Goal: Task Accomplishment & Management: Complete application form

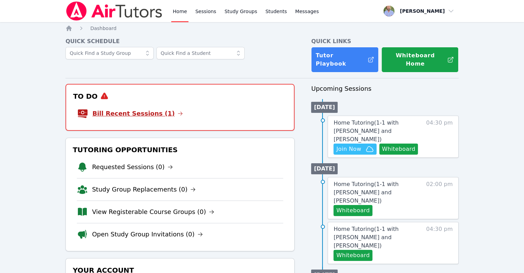
click at [149, 109] on link "Bill Recent Sessions (1)" at bounding box center [137, 114] width 91 height 10
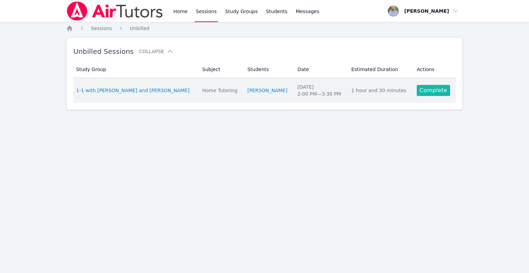
click at [425, 91] on link "Complete" at bounding box center [433, 90] width 33 height 11
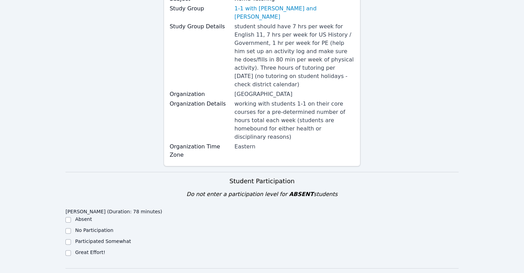
scroll to position [103, 0]
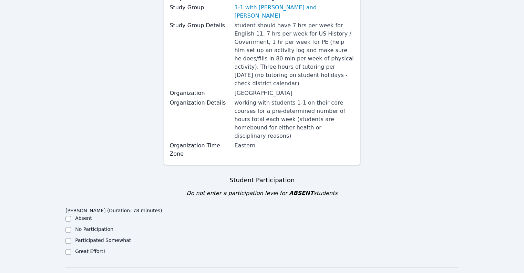
click at [92, 248] on label "Great Effort!" at bounding box center [90, 251] width 30 height 6
click at [71, 249] on input "Great Effort!" at bounding box center [68, 252] width 6 height 6
checkbox input "true"
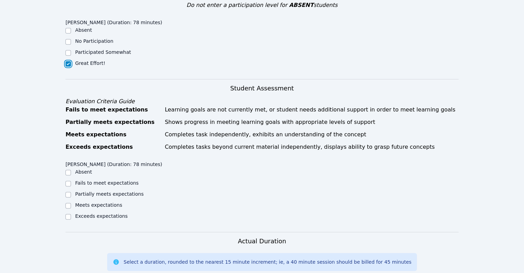
scroll to position [310, 0]
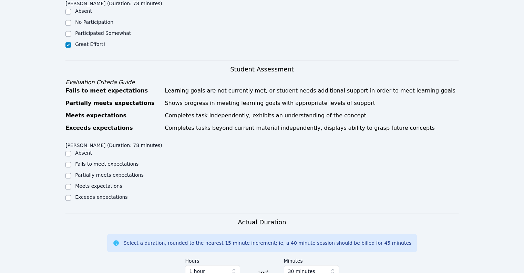
click at [94, 194] on label "Exceeds expectations" at bounding box center [101, 197] width 52 height 6
click at [71, 195] on input "Exceeds expectations" at bounding box center [68, 198] width 6 height 6
checkbox input "true"
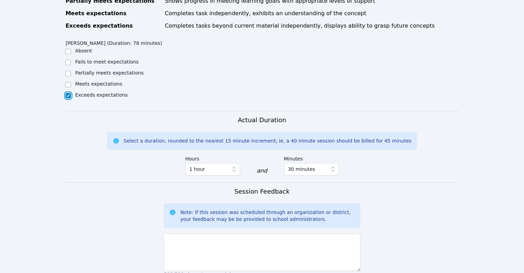
scroll to position [448, 0]
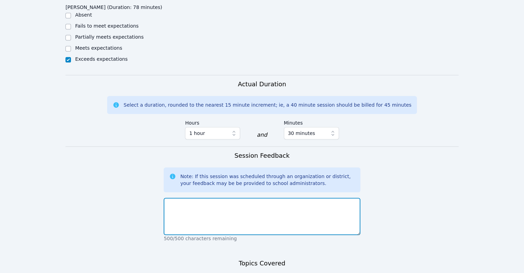
click at [204, 197] on textarea at bounding box center [262, 215] width 196 height 37
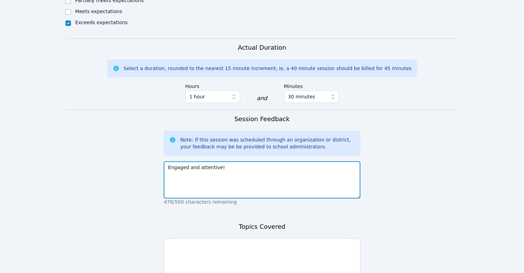
scroll to position [517, 0]
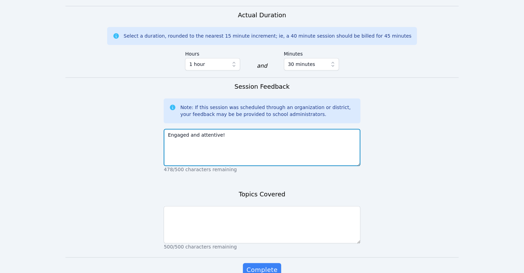
type textarea "Engaged and attentive!"
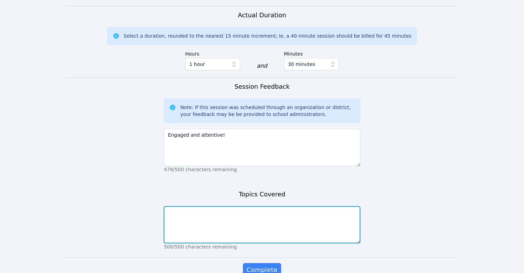
click at [195, 206] on textarea at bounding box center [262, 224] width 196 height 37
type textarea "N"
click at [170, 206] on textarea "sSettlers/Natives conflict" at bounding box center [262, 224] width 196 height 37
type textarea "Settlers/Natives conflict"
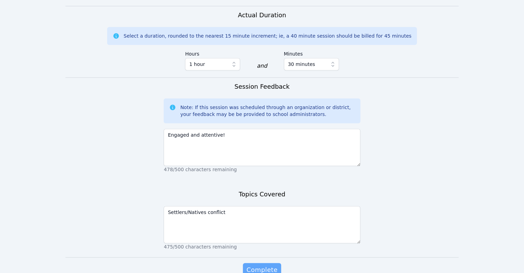
click at [257, 265] on span "Complete" at bounding box center [261, 270] width 31 height 10
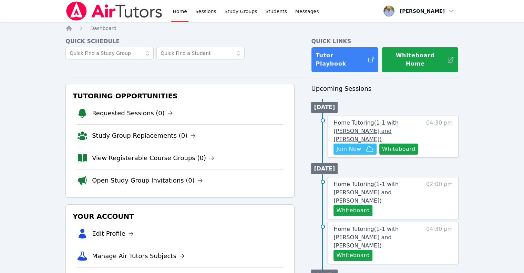
click at [345, 127] on span "Home Tutoring ( 1-1 with Kameron Taylor and Matthew Fisher )" at bounding box center [366, 130] width 65 height 23
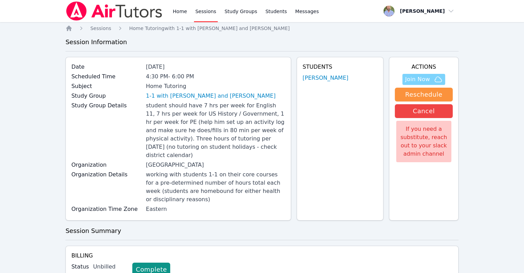
click at [411, 77] on span "Join Now" at bounding box center [417, 79] width 25 height 8
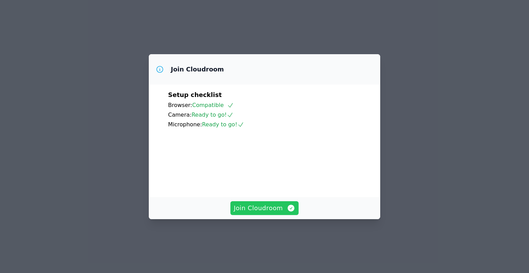
click at [257, 213] on span "Join Cloudroom" at bounding box center [265, 208] width 62 height 10
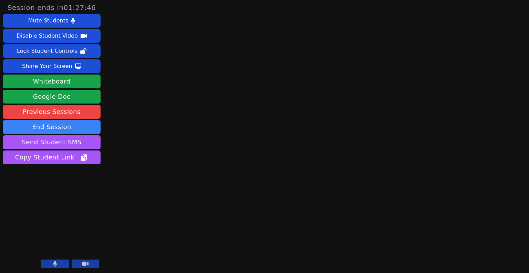
click at [83, 265] on icon at bounding box center [85, 263] width 6 height 4
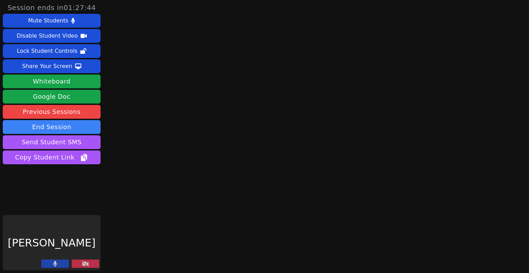
click at [57, 264] on button at bounding box center [55, 263] width 28 height 8
click at [57, 263] on icon at bounding box center [55, 263] width 7 height 6
click at [58, 264] on button at bounding box center [55, 263] width 28 height 8
click at [81, 266] on button at bounding box center [86, 263] width 28 height 8
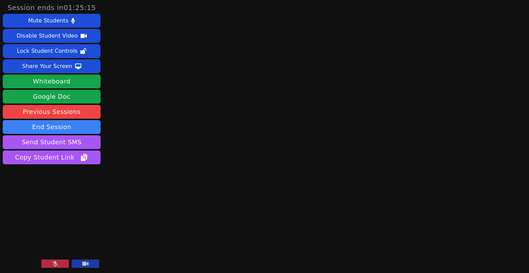
click at [77, 263] on button at bounding box center [86, 263] width 28 height 8
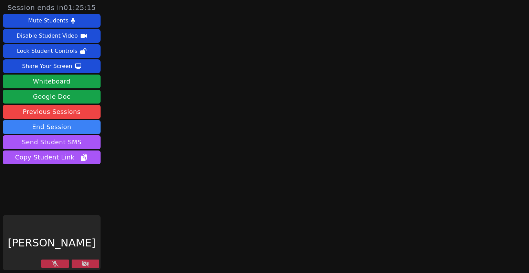
click at [65, 262] on button at bounding box center [55, 263] width 28 height 8
click at [60, 266] on button at bounding box center [55, 263] width 28 height 8
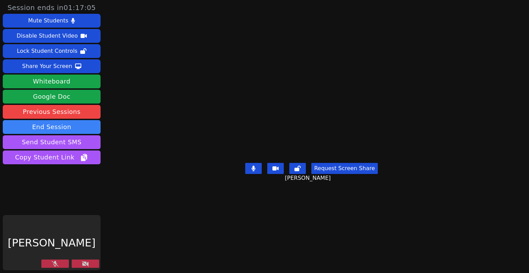
click at [59, 265] on button at bounding box center [55, 263] width 28 height 8
click at [76, 265] on button at bounding box center [86, 263] width 28 height 8
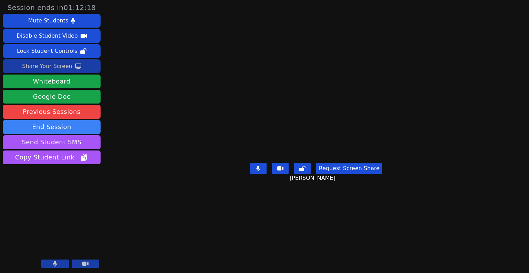
click at [59, 67] on div "Share Your Screen" at bounding box center [47, 66] width 50 height 11
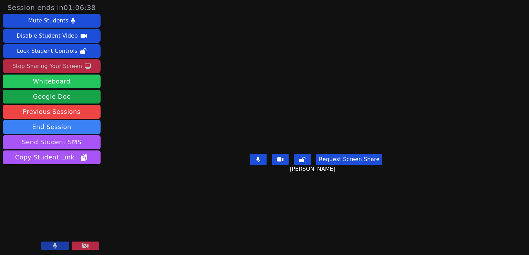
click at [64, 77] on button "Whiteboard" at bounding box center [52, 81] width 98 height 14
click at [62, 82] on button "Whiteboard" at bounding box center [52, 81] width 98 height 14
click at [78, 245] on button at bounding box center [86, 245] width 28 height 8
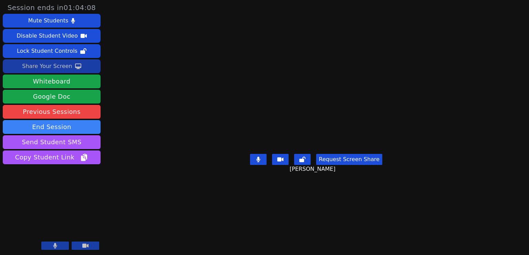
click at [62, 244] on button at bounding box center [55, 245] width 28 height 8
click at [58, 246] on icon at bounding box center [55, 246] width 7 height 6
click at [52, 248] on button at bounding box center [55, 245] width 28 height 8
click at [56, 244] on icon at bounding box center [55, 246] width 7 height 6
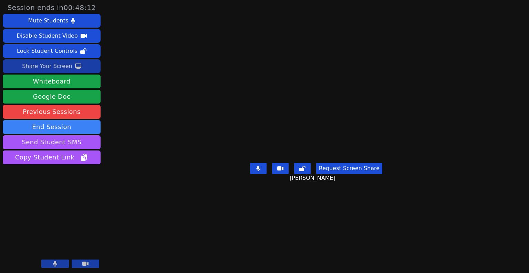
click at [58, 65] on div "Share Your Screen" at bounding box center [47, 66] width 50 height 11
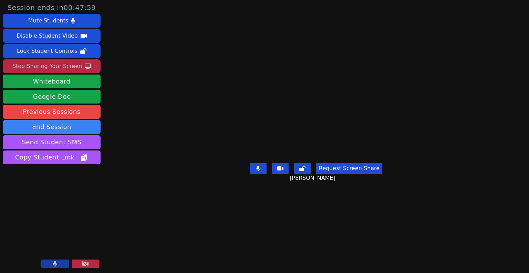
click at [282, 170] on icon at bounding box center [280, 168] width 6 height 4
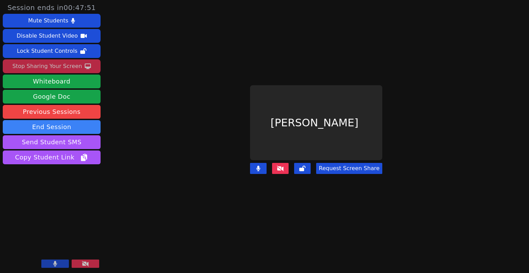
click at [260, 165] on icon at bounding box center [258, 168] width 4 height 6
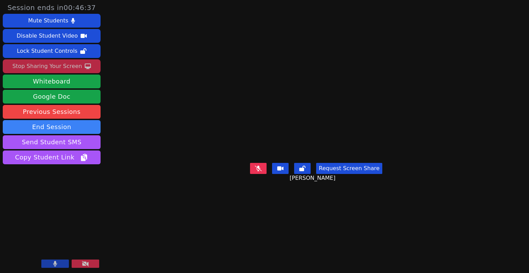
click at [62, 263] on button at bounding box center [55, 263] width 28 height 8
click at [276, 174] on button at bounding box center [280, 168] width 17 height 11
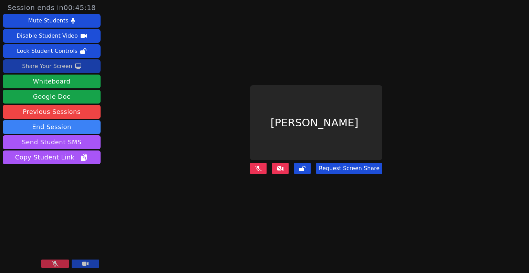
click at [88, 263] on icon at bounding box center [85, 263] width 6 height 4
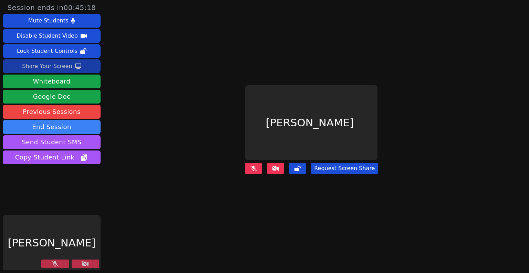
click at [51, 263] on button at bounding box center [55, 263] width 28 height 8
click at [50, 265] on button at bounding box center [55, 263] width 28 height 8
click at [55, 261] on icon at bounding box center [55, 263] width 7 height 6
click at [93, 260] on button at bounding box center [86, 263] width 28 height 8
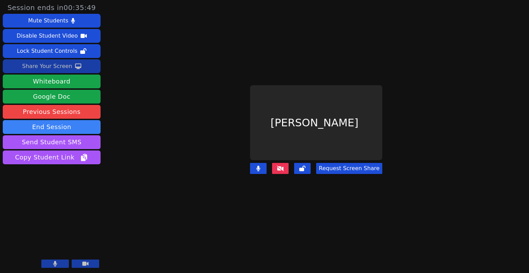
click at [279, 165] on icon at bounding box center [280, 168] width 7 height 6
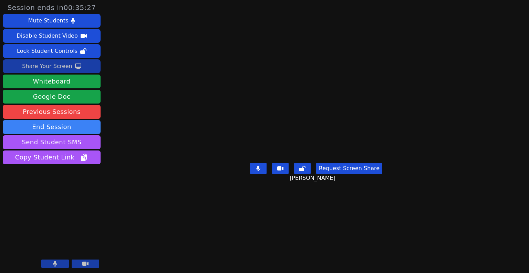
click at [58, 67] on div "Share Your Screen" at bounding box center [47, 66] width 50 height 11
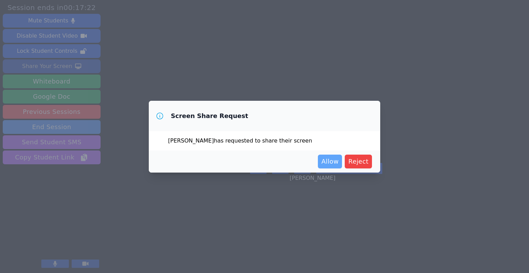
click at [332, 159] on span "Allow" at bounding box center [329, 161] width 17 height 10
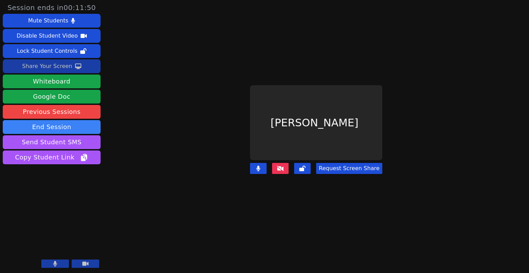
click at [280, 165] on icon at bounding box center [280, 168] width 7 height 6
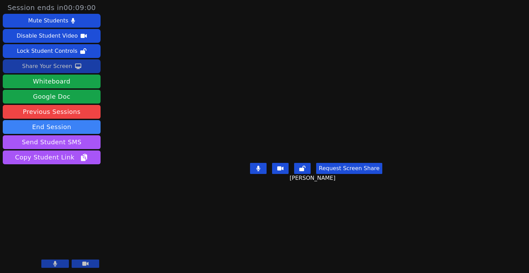
click at [48, 61] on div "Share Your Screen" at bounding box center [47, 66] width 50 height 11
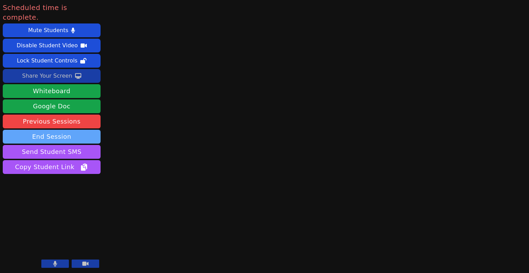
click at [61, 130] on button "End Session" at bounding box center [52, 137] width 98 height 14
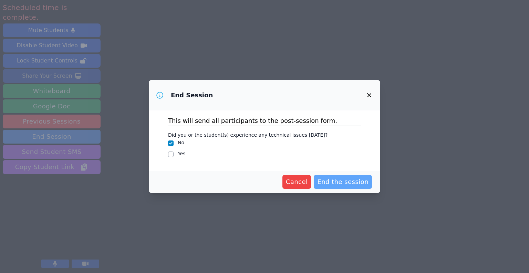
click at [340, 178] on span "End the session" at bounding box center [342, 182] width 51 height 10
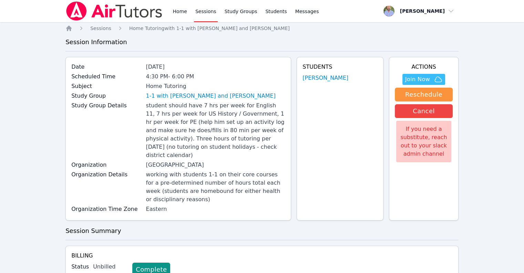
click at [98, 16] on img at bounding box center [114, 10] width 98 height 19
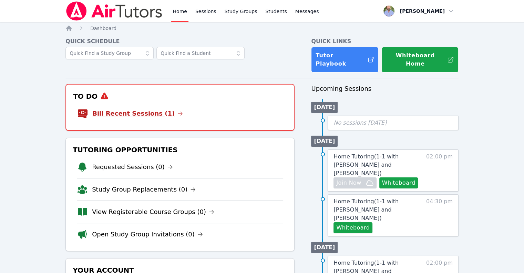
click at [142, 109] on link "Bill Recent Sessions (1)" at bounding box center [137, 114] width 91 height 10
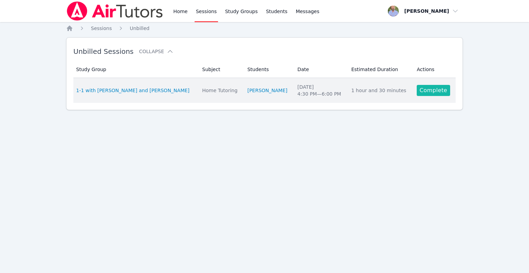
click at [425, 93] on link "Complete" at bounding box center [433, 90] width 33 height 11
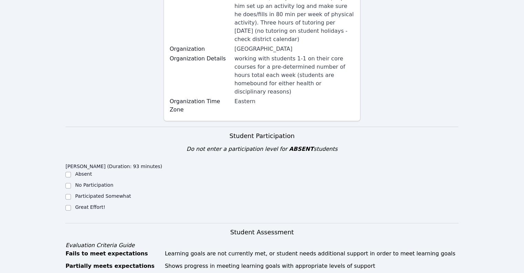
scroll to position [276, 0]
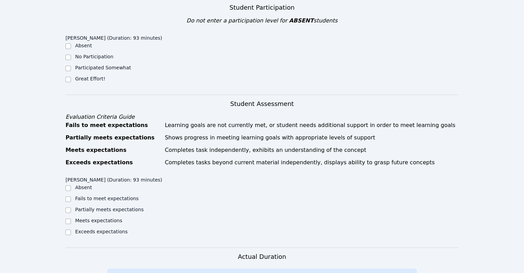
click at [86, 228] on div "Exceeds expectations" at bounding box center [114, 232] width 98 height 8
click at [107, 228] on label "Exceeds expectations" at bounding box center [101, 231] width 52 height 6
click at [71, 229] on input "Exceeds expectations" at bounding box center [68, 232] width 6 height 6
checkbox input "true"
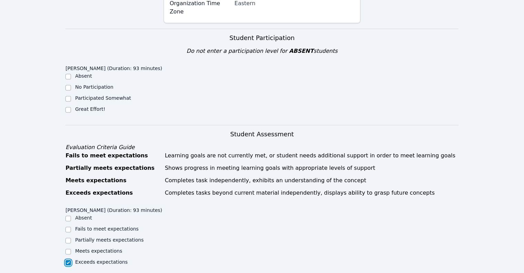
scroll to position [172, 0]
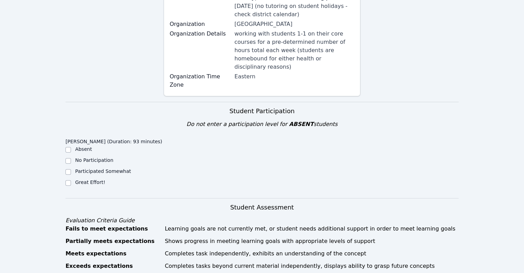
click at [84, 179] on label "Great Effort!" at bounding box center [90, 182] width 30 height 6
click at [71, 180] on input "Great Effort!" at bounding box center [68, 183] width 6 height 6
checkbox input "true"
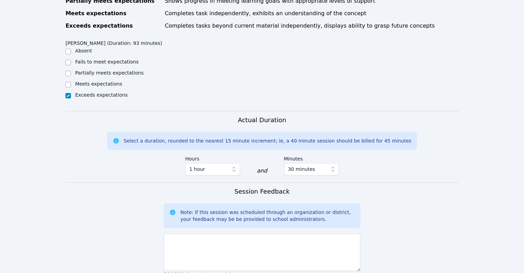
scroll to position [413, 0]
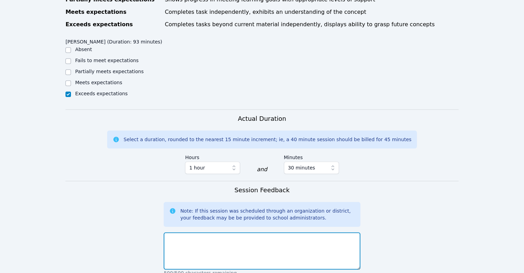
click at [221, 232] on textarea at bounding box center [262, 250] width 196 height 37
type textarea "K"
type textarea "Great engagement and output!"
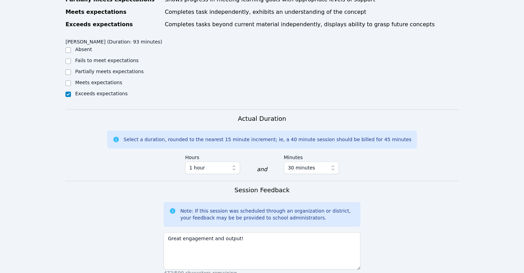
scroll to position [520, 0]
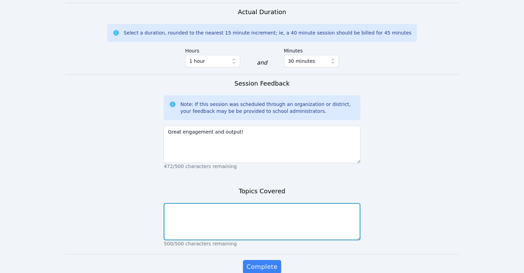
click at [226, 203] on textarea at bounding box center [262, 221] width 196 height 37
type textarea "Narrative writing"
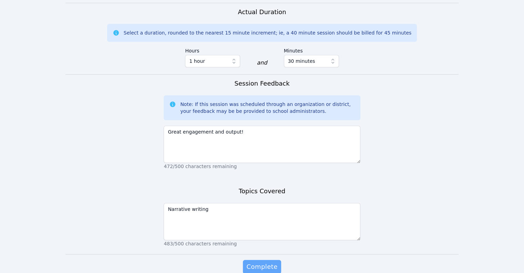
click at [267, 262] on span "Complete" at bounding box center [261, 267] width 31 height 10
